Goal: Register for event/course

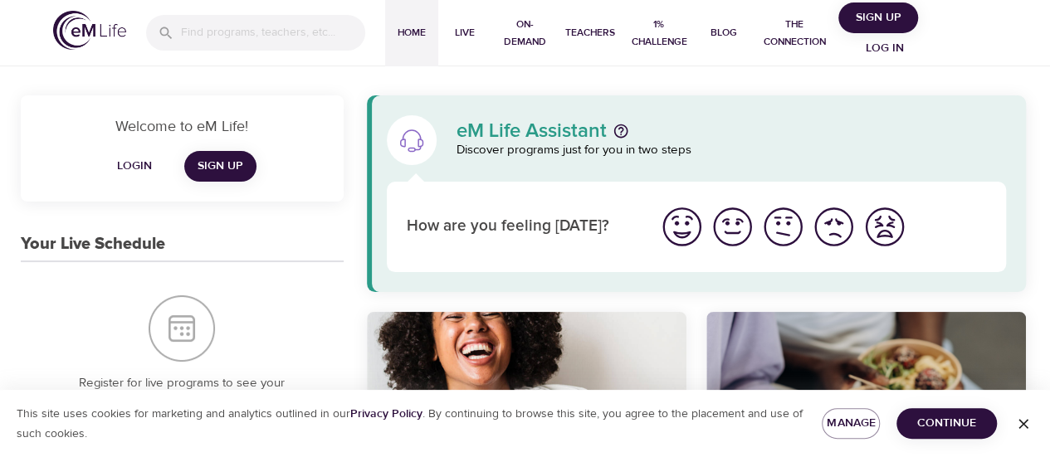
click at [148, 165] on span "Login" at bounding box center [135, 166] width 40 height 21
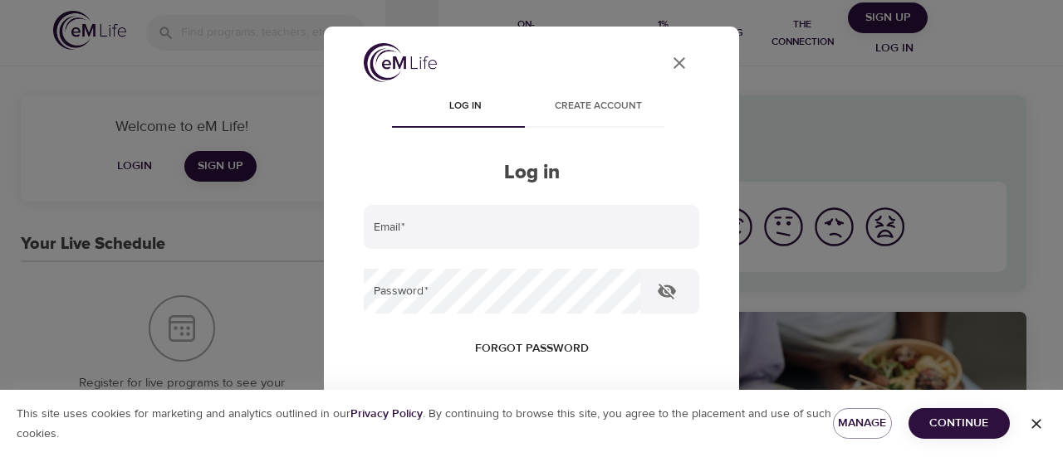
type input "[EMAIL_ADDRESS][PERSON_NAME][DOMAIN_NAME]"
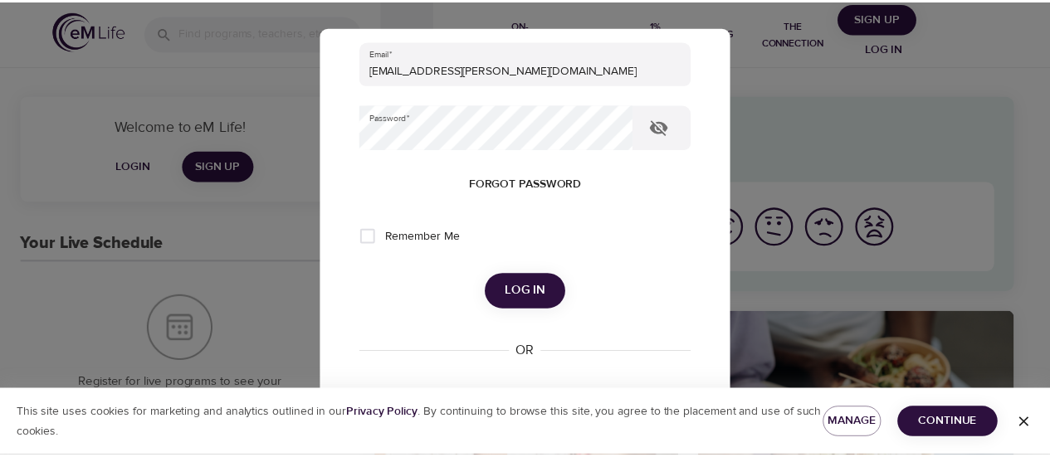
scroll to position [166, 0]
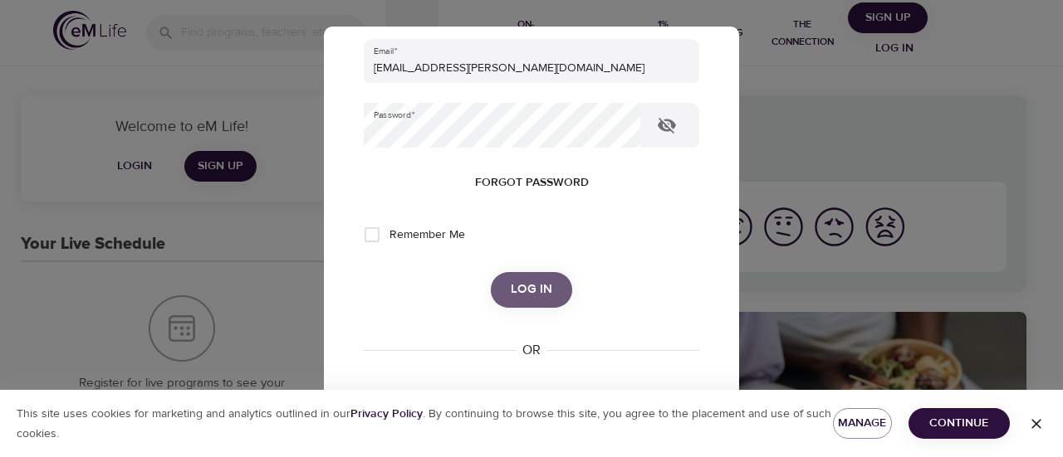
click at [521, 289] on span "Log in" at bounding box center [532, 290] width 42 height 22
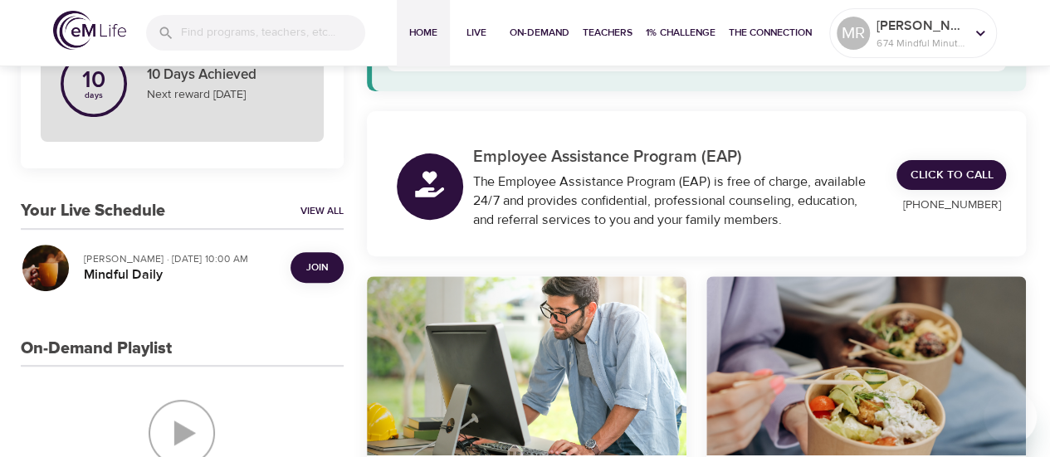
scroll to position [249, 0]
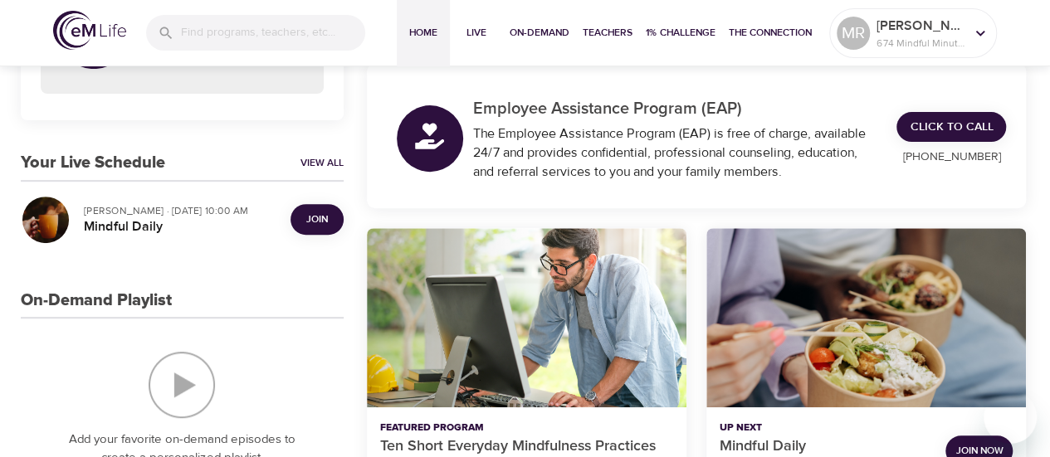
click at [179, 210] on p "[PERSON_NAME] · [DATE] 10:00 AM" at bounding box center [180, 210] width 193 height 15
click at [330, 157] on link "View All" at bounding box center [322, 163] width 43 height 14
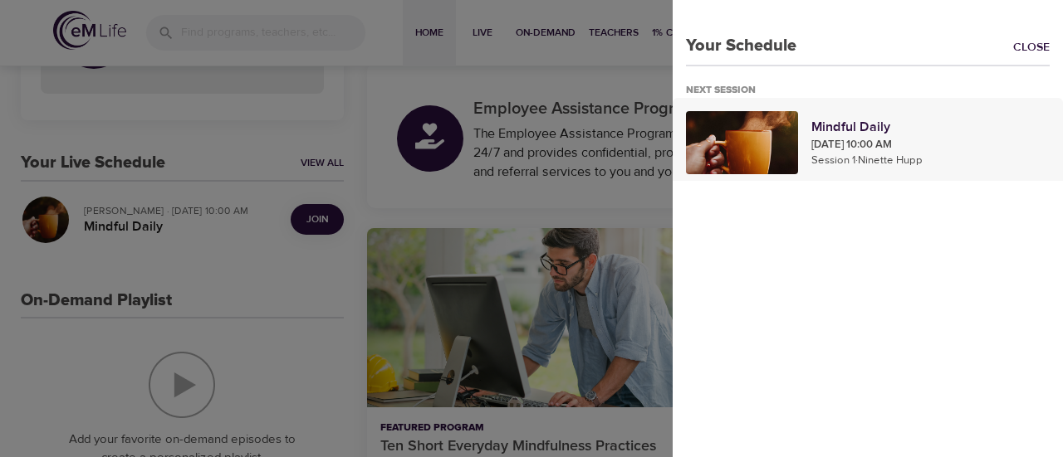
click at [840, 127] on p "Mindful Daily" at bounding box center [930, 127] width 238 height 20
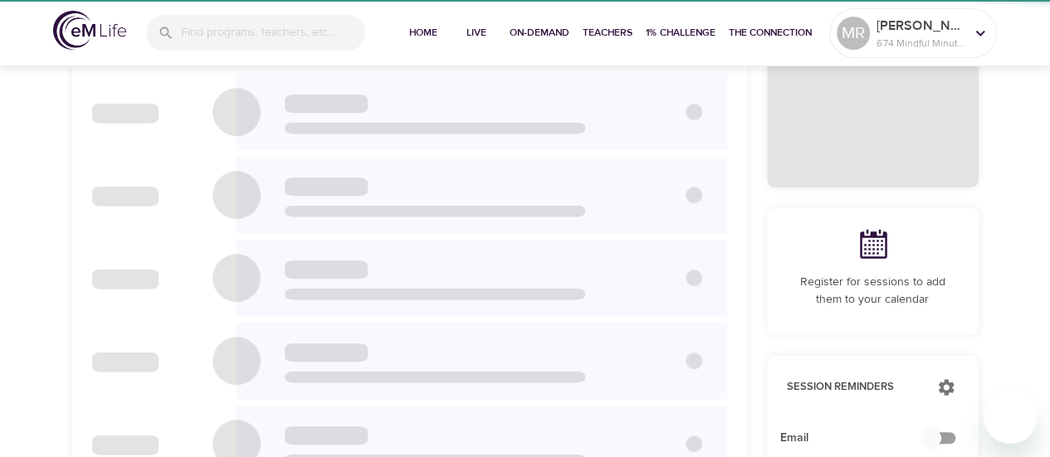
checkbox input "true"
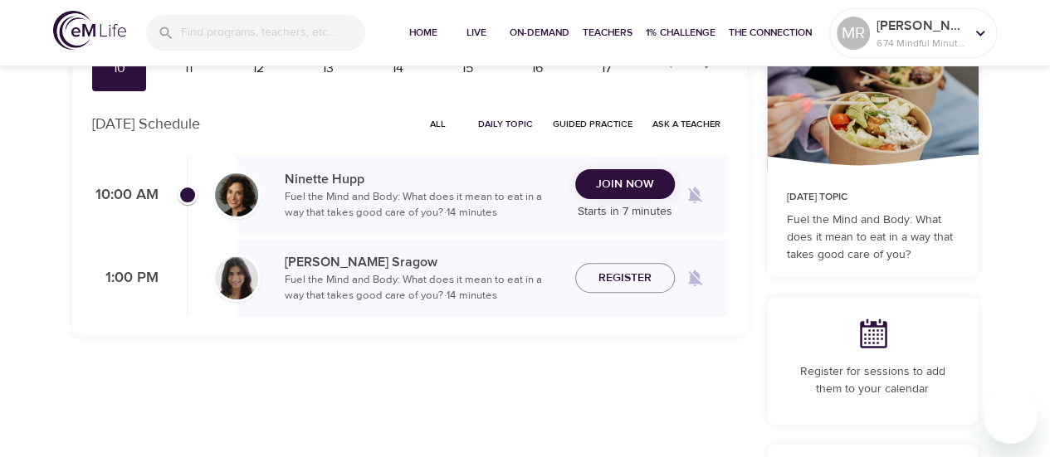
scroll to position [83, 0]
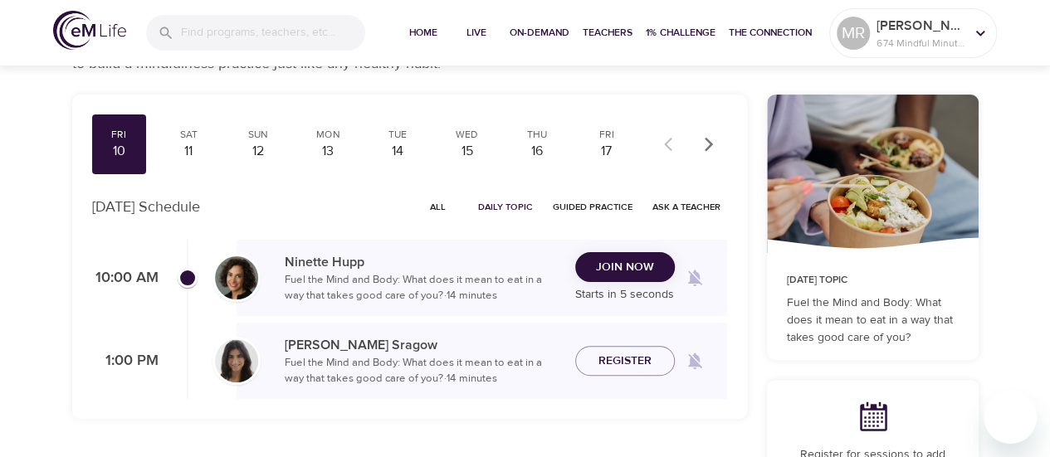
click at [606, 265] on span "Join Now" at bounding box center [625, 267] width 58 height 21
